Goal: Task Accomplishment & Management: Use online tool/utility

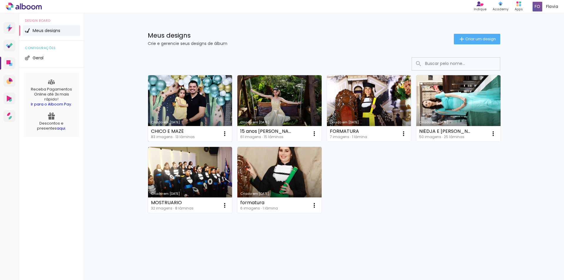
click at [205, 103] on link "Criado em [DATE]" at bounding box center [190, 108] width 84 height 66
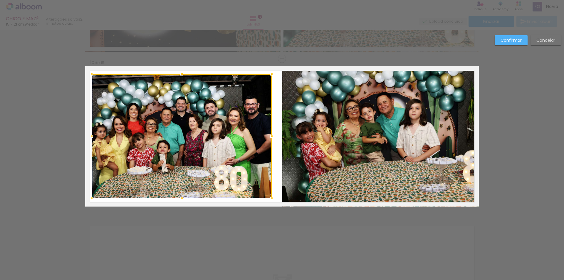
scroll to position [0, 479]
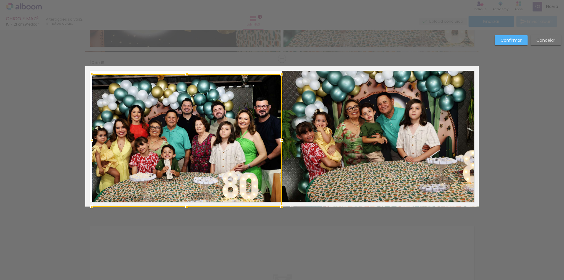
drag, startPoint x: 269, startPoint y: 198, endPoint x: 279, endPoint y: 203, distance: 11.3
click at [279, 203] on div at bounding box center [282, 207] width 12 height 12
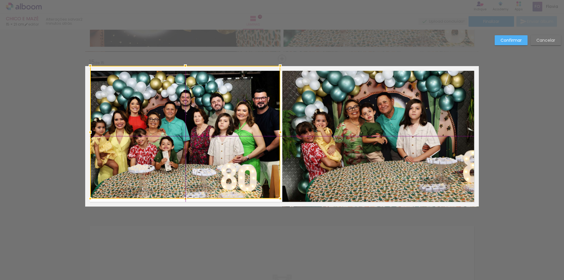
drag, startPoint x: 226, startPoint y: 137, endPoint x: 223, endPoint y: 136, distance: 3.4
click at [223, 136] on div at bounding box center [185, 132] width 190 height 133
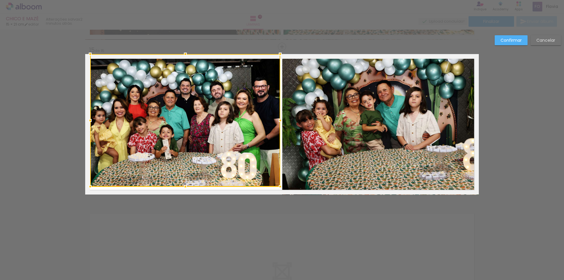
scroll to position [2177, 0]
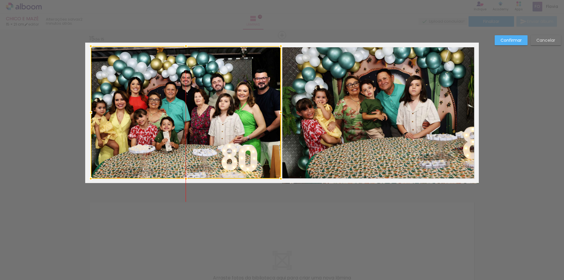
drag, startPoint x: 182, startPoint y: 82, endPoint x: 177, endPoint y: 86, distance: 5.9
click at [177, 86] on div at bounding box center [186, 112] width 190 height 133
click at [383, 127] on quentale-photo at bounding box center [381, 113] width 197 height 141
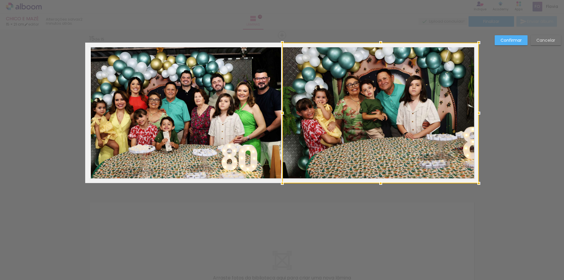
click at [0, 0] on slot "Confirmar" at bounding box center [0, 0] width 0 height 0
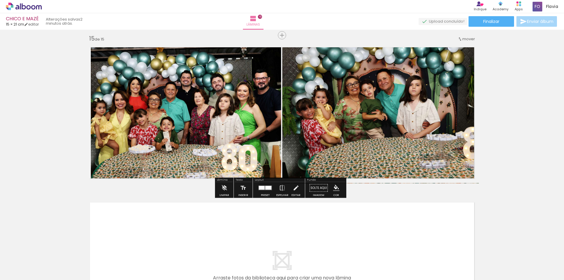
click at [371, 119] on quentale-photo at bounding box center [381, 113] width 197 height 141
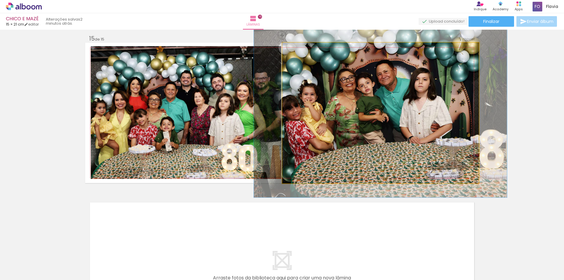
drag, startPoint x: 296, startPoint y: 50, endPoint x: 300, endPoint y: 51, distance: 3.6
type paper-slider "119"
click at [300, 51] on div at bounding box center [300, 48] width 9 height 9
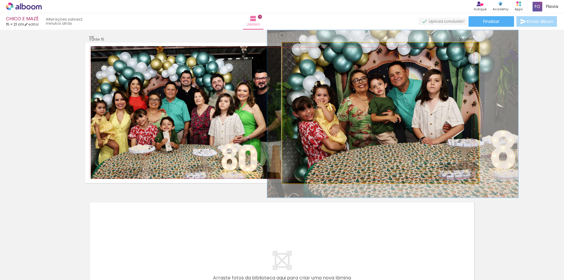
drag, startPoint x: 329, startPoint y: 81, endPoint x: 342, endPoint y: 82, distance: 12.4
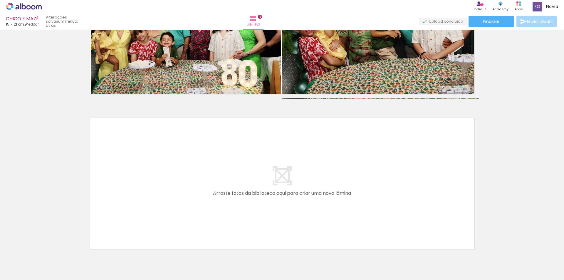
scroll to position [2293, 0]
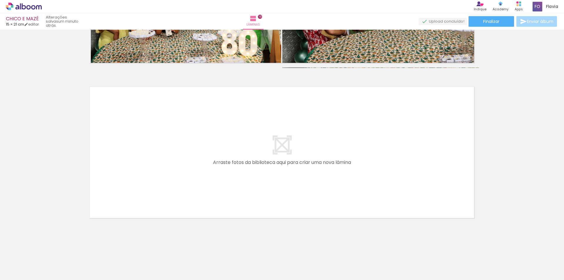
scroll to position [0, 479]
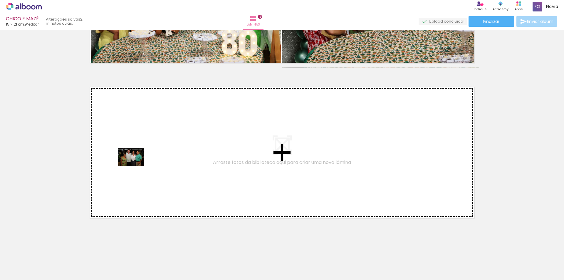
drag, startPoint x: 404, startPoint y: 262, endPoint x: 136, endPoint y: 166, distance: 284.9
click at [136, 166] on quentale-workspace at bounding box center [282, 140] width 564 height 280
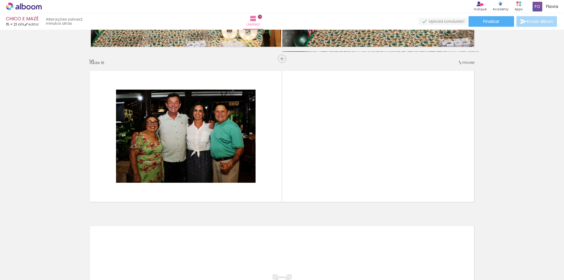
scroll to position [0, 716]
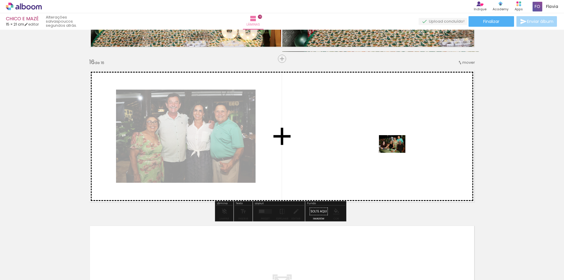
drag, startPoint x: 537, startPoint y: 263, endPoint x: 397, endPoint y: 153, distance: 178.6
click at [397, 153] on quentale-workspace at bounding box center [282, 140] width 564 height 280
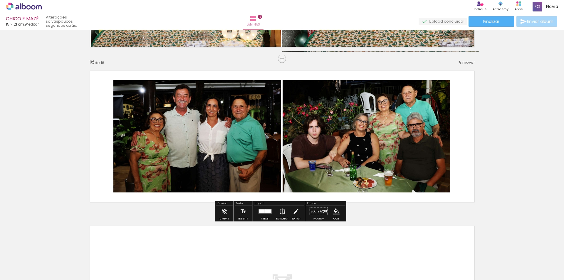
click at [210, 134] on quentale-photo at bounding box center [197, 136] width 168 height 112
click at [213, 133] on quentale-photo at bounding box center [197, 136] width 168 height 112
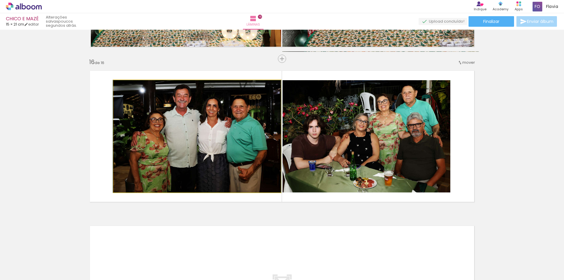
click at [213, 132] on quentale-photo at bounding box center [197, 136] width 168 height 112
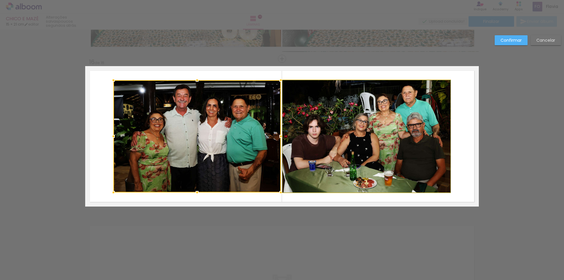
click at [312, 136] on quentale-photo at bounding box center [367, 136] width 168 height 112
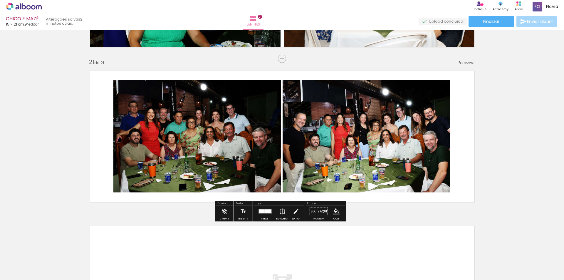
scroll to position [0, 904]
click at [349, 136] on quentale-photo at bounding box center [367, 136] width 168 height 112
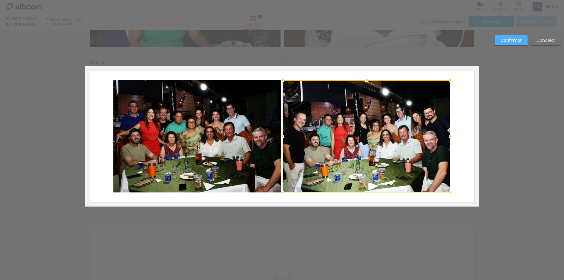
click at [205, 132] on quentale-photo at bounding box center [197, 136] width 168 height 112
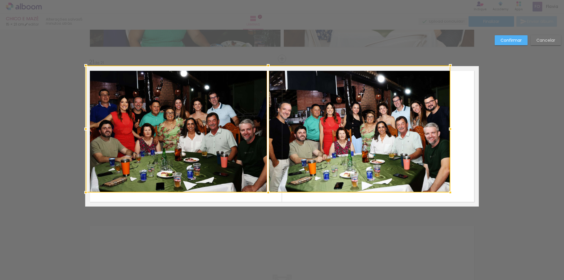
drag, startPoint x: 111, startPoint y: 81, endPoint x: 103, endPoint y: 77, distance: 8.7
click at [85, 66] on div at bounding box center [86, 66] width 12 height 12
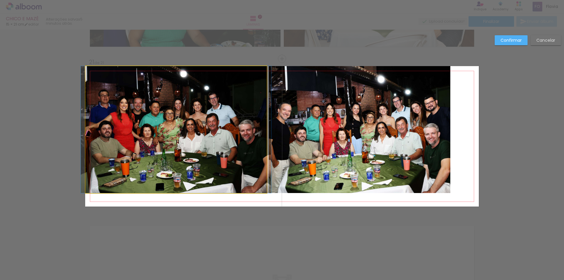
click at [183, 126] on quentale-photo at bounding box center [176, 129] width 181 height 127
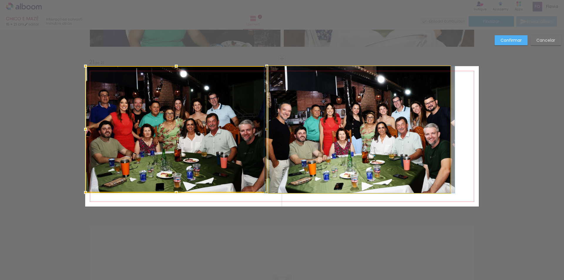
click at [299, 143] on quentale-photo at bounding box center [360, 129] width 182 height 127
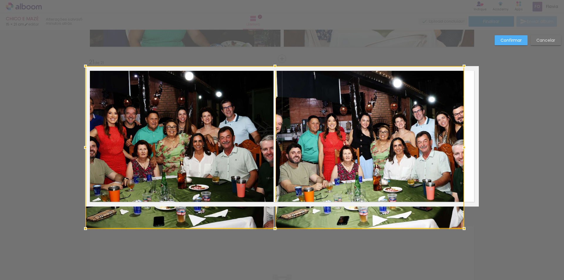
drag, startPoint x: 448, startPoint y: 194, endPoint x: 462, endPoint y: 203, distance: 16.7
click at [462, 203] on div at bounding box center [275, 147] width 379 height 163
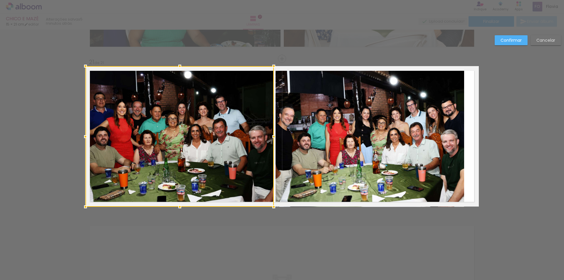
click at [417, 167] on quentale-photo at bounding box center [370, 136] width 189 height 141
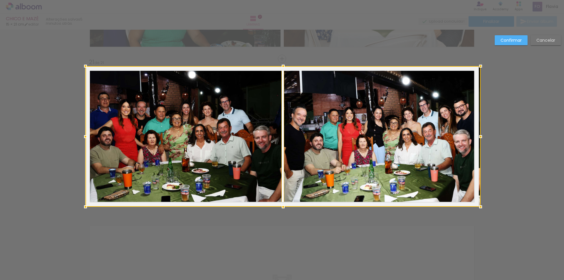
drag, startPoint x: 462, startPoint y: 138, endPoint x: 480, endPoint y: 138, distance: 17.9
click at [480, 138] on div at bounding box center [481, 137] width 12 height 12
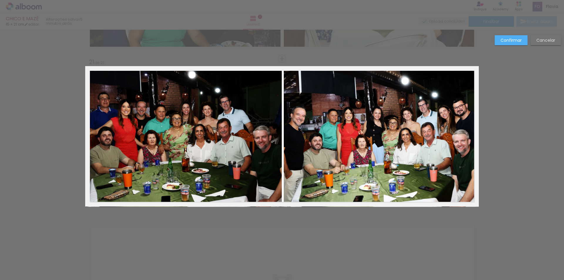
click at [390, 124] on quentale-photo at bounding box center [381, 136] width 195 height 141
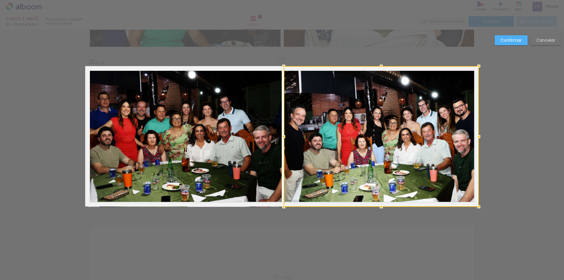
click at [248, 116] on quentale-photo at bounding box center [184, 136] width 196 height 141
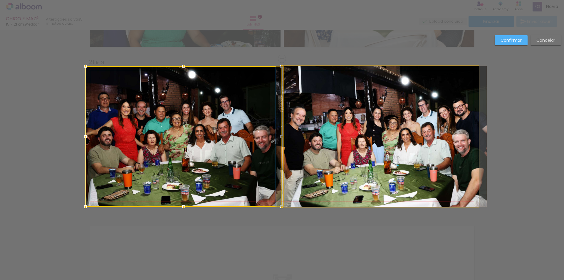
click at [436, 125] on quentale-photo at bounding box center [381, 136] width 195 height 141
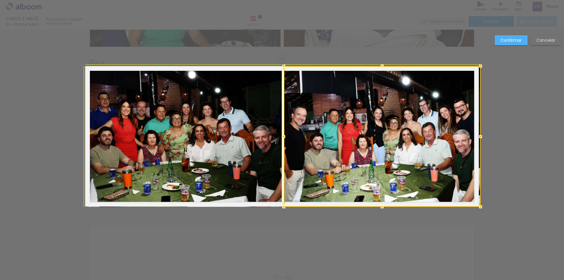
drag, startPoint x: 478, startPoint y: 68, endPoint x: 473, endPoint y: 72, distance: 6.0
click at [475, 72] on div at bounding box center [481, 66] width 12 height 12
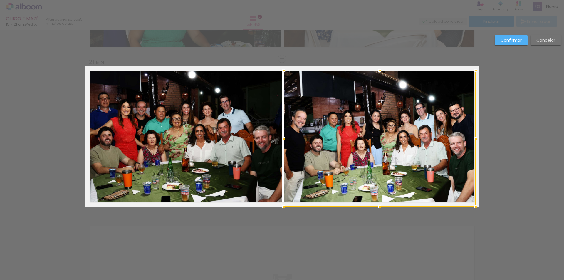
click at [475, 71] on div at bounding box center [476, 71] width 12 height 12
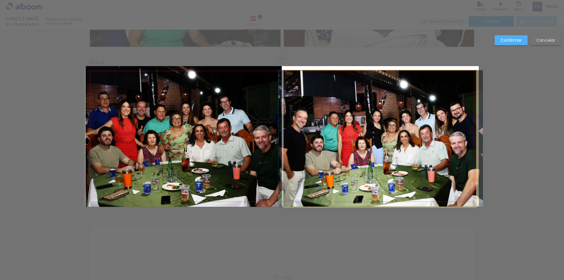
drag, startPoint x: 414, startPoint y: 133, endPoint x: 415, endPoint y: 130, distance: 3.3
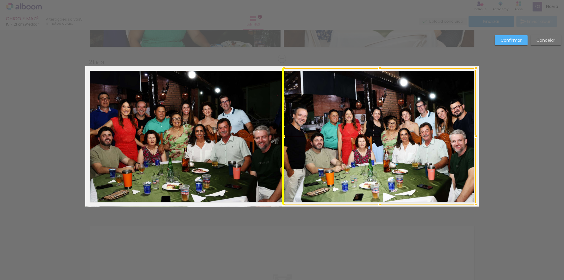
click at [419, 126] on div at bounding box center [380, 136] width 192 height 136
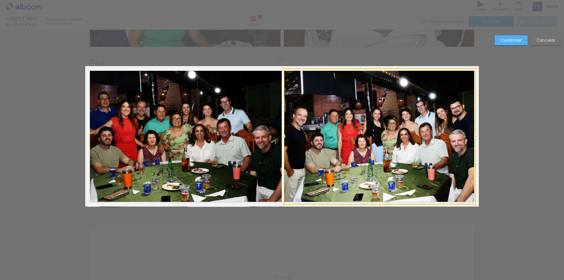
click at [166, 118] on quentale-photo at bounding box center [184, 136] width 196 height 141
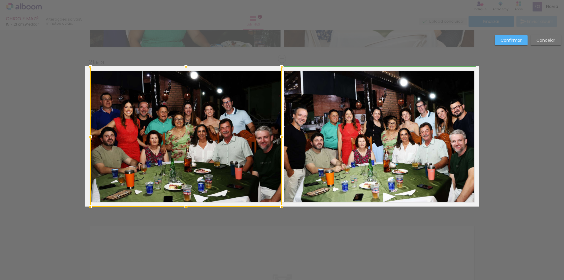
drag, startPoint x: 83, startPoint y: 67, endPoint x: 86, endPoint y: 68, distance: 3.4
click at [86, 68] on div at bounding box center [90, 67] width 12 height 12
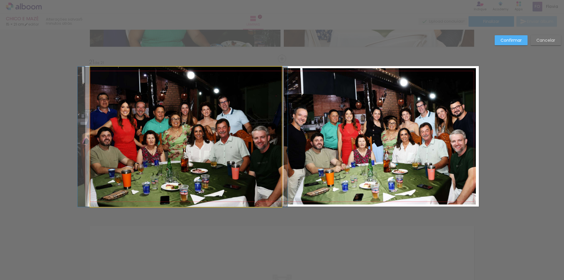
drag, startPoint x: 143, startPoint y: 98, endPoint x: 140, endPoint y: 100, distance: 4.1
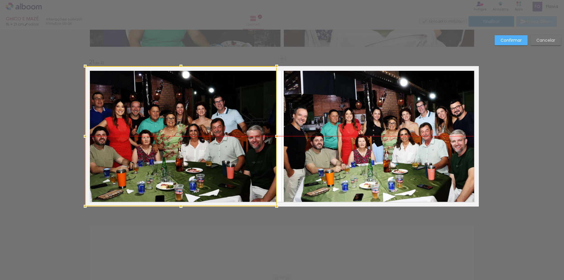
drag, startPoint x: 167, startPoint y: 115, endPoint x: 157, endPoint y: 117, distance: 10.2
click at [157, 117] on div at bounding box center [181, 136] width 192 height 140
click at [198, 129] on div at bounding box center [181, 136] width 192 height 140
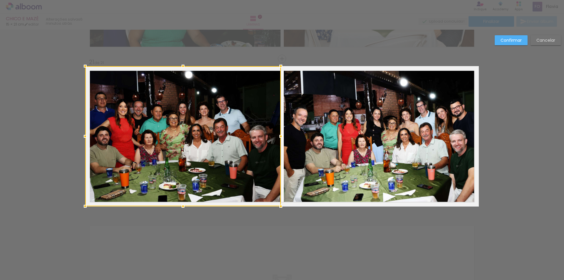
drag, startPoint x: 274, startPoint y: 137, endPoint x: 283, endPoint y: 139, distance: 9.3
click at [283, 139] on div at bounding box center [281, 137] width 12 height 12
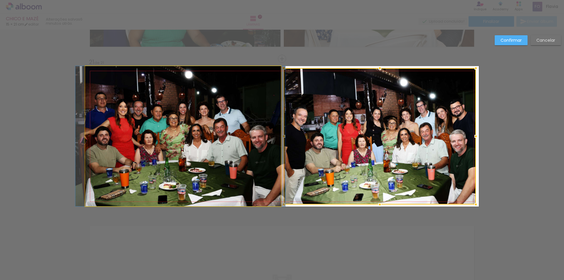
click at [186, 75] on quentale-photo at bounding box center [183, 136] width 196 height 140
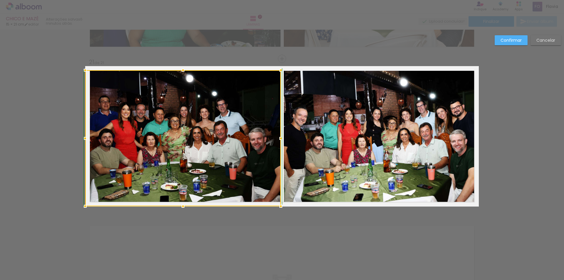
drag, startPoint x: 181, startPoint y: 68, endPoint x: 181, endPoint y: 72, distance: 3.8
click at [181, 72] on div at bounding box center [183, 70] width 12 height 12
click at [186, 139] on div at bounding box center [183, 138] width 196 height 136
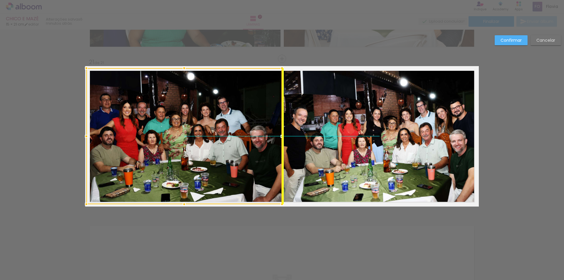
click at [172, 136] on div at bounding box center [184, 136] width 196 height 136
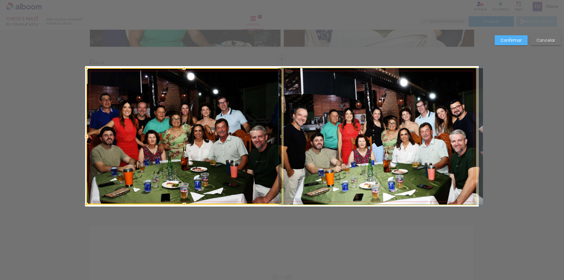
click at [407, 105] on quentale-photo at bounding box center [380, 136] width 192 height 136
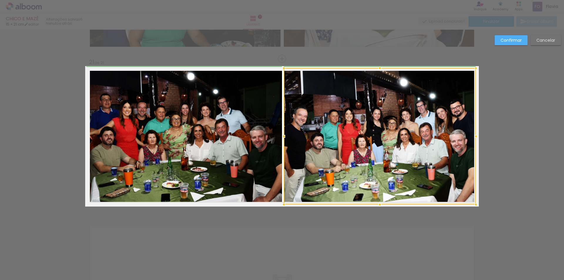
drag, startPoint x: 476, startPoint y: 138, endPoint x: 470, endPoint y: 108, distance: 30.6
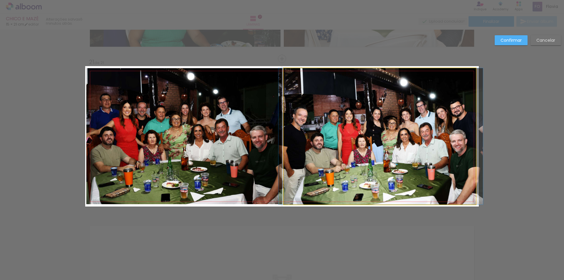
click at [439, 98] on quentale-photo at bounding box center [380, 136] width 192 height 136
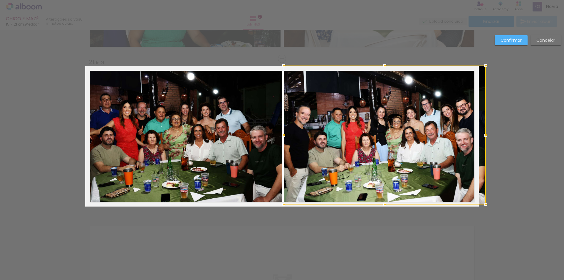
drag, startPoint x: 475, startPoint y: 69, endPoint x: 477, endPoint y: 66, distance: 3.1
click at [477, 66] on div at bounding box center [385, 135] width 202 height 139
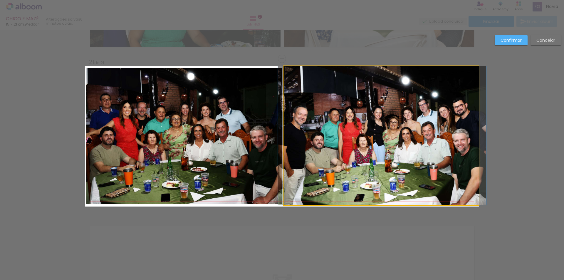
click at [377, 80] on quentale-photo at bounding box center [381, 135] width 195 height 139
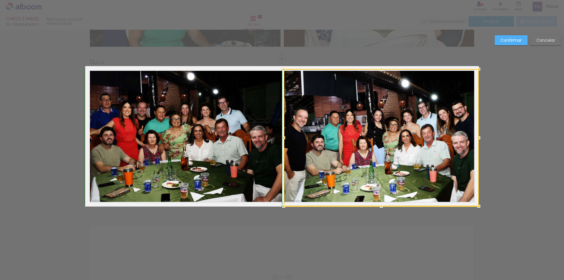
drag, startPoint x: 380, startPoint y: 66, endPoint x: 381, endPoint y: 70, distance: 3.6
click at [381, 70] on div at bounding box center [382, 69] width 12 height 12
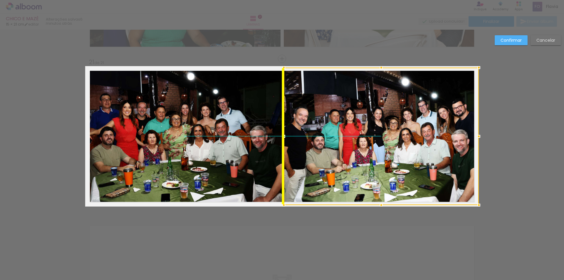
click at [378, 134] on div at bounding box center [381, 137] width 195 height 138
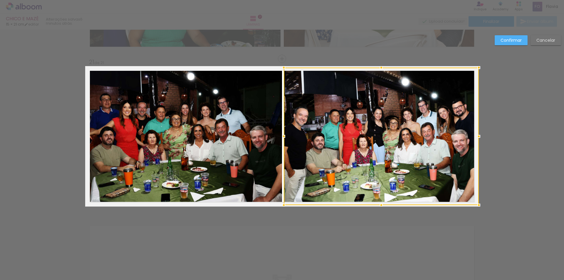
click at [0, 0] on slot "Confirmar" at bounding box center [0, 0] width 0 height 0
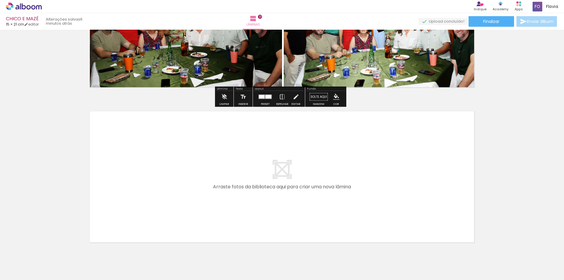
scroll to position [3224, 0]
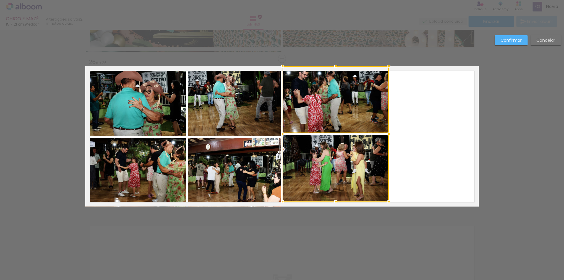
scroll to position [0, 1732]
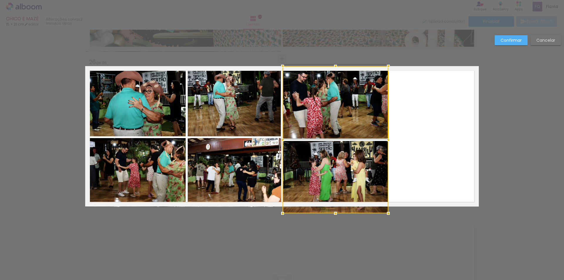
drag, startPoint x: 389, startPoint y: 204, endPoint x: 390, endPoint y: 210, distance: 5.5
click at [390, 210] on div at bounding box center [389, 214] width 12 height 12
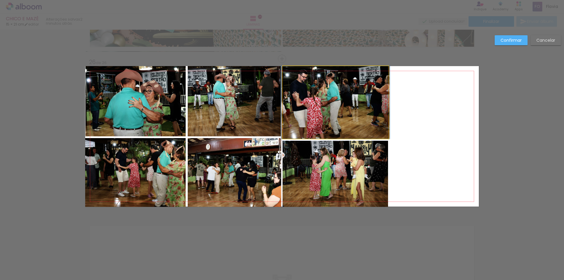
drag, startPoint x: 380, startPoint y: 116, endPoint x: 384, endPoint y: 114, distance: 4.1
click at [380, 116] on quentale-photo at bounding box center [336, 102] width 106 height 73
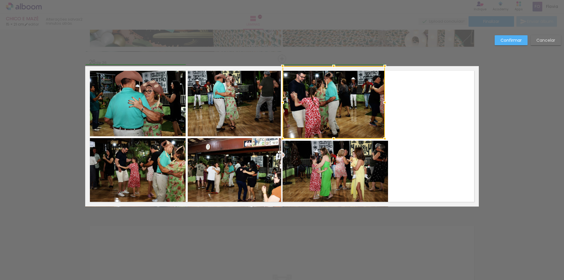
drag, startPoint x: 387, startPoint y: 104, endPoint x: 381, endPoint y: 105, distance: 5.7
click at [381, 105] on div at bounding box center [385, 103] width 12 height 12
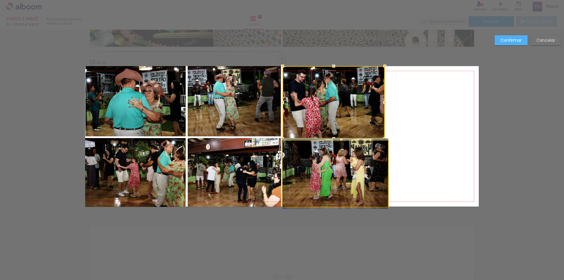
click at [362, 175] on quentale-photo at bounding box center [336, 174] width 106 height 66
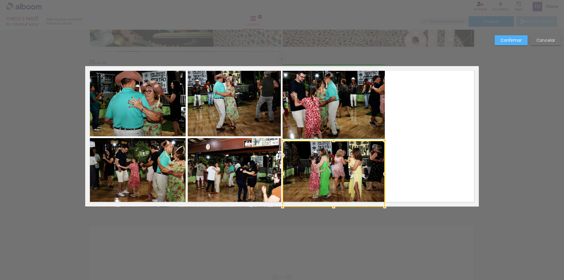
click at [384, 175] on div at bounding box center [385, 174] width 12 height 12
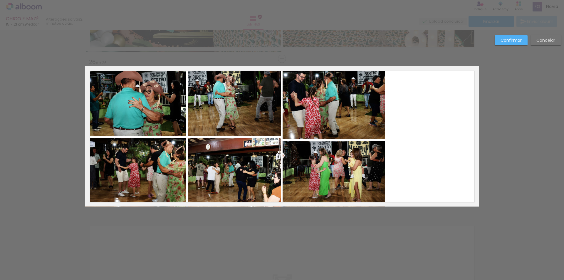
click at [402, 168] on quentale-layouter at bounding box center [282, 136] width 394 height 141
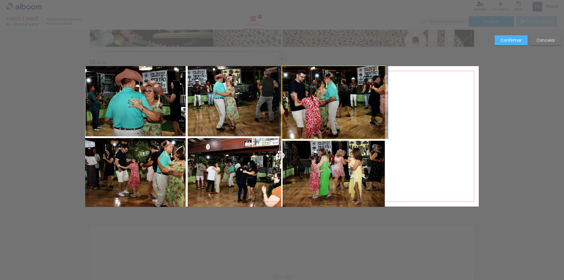
click at [354, 104] on quentale-photo at bounding box center [334, 102] width 102 height 73
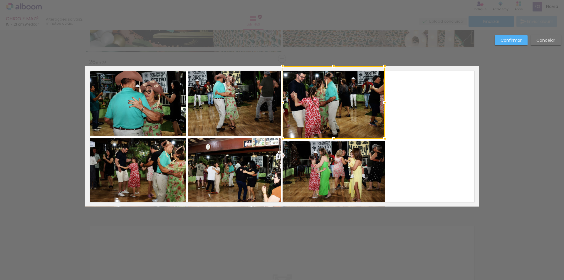
click at [346, 161] on quentale-photo at bounding box center [334, 174] width 102 height 66
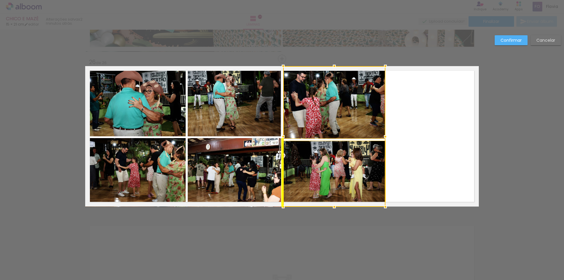
click at [349, 133] on div at bounding box center [334, 136] width 102 height 141
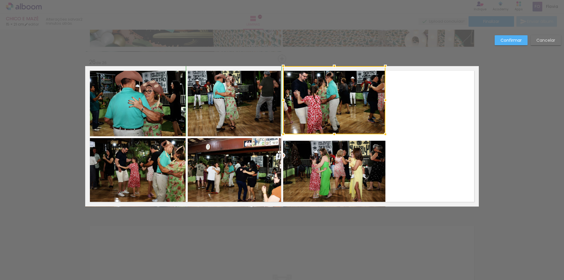
click at [334, 136] on div at bounding box center [335, 134] width 12 height 12
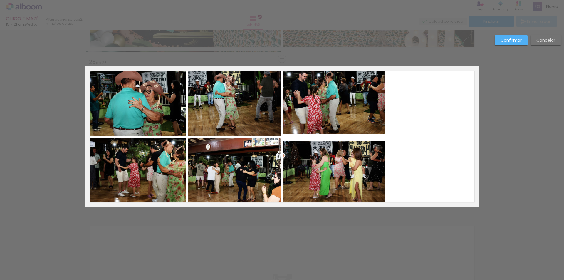
click at [334, 122] on quentale-photo at bounding box center [334, 100] width 102 height 68
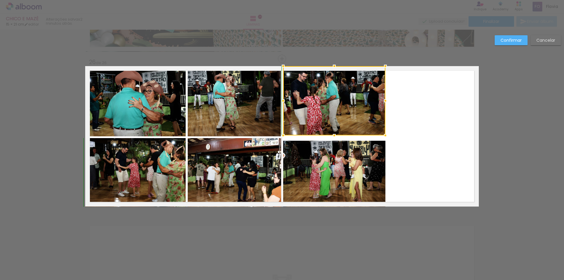
click at [333, 133] on div at bounding box center [335, 136] width 12 height 12
click at [334, 136] on div at bounding box center [335, 136] width 12 height 12
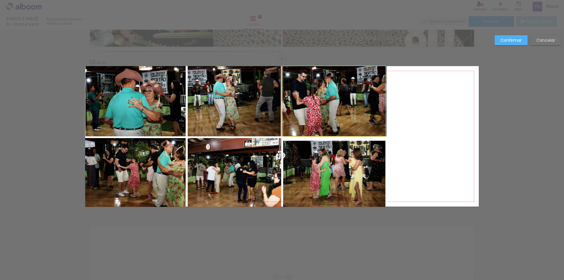
click at [330, 123] on quentale-photo at bounding box center [334, 101] width 102 height 70
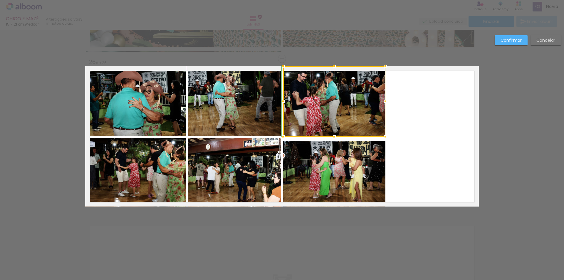
click at [333, 136] on div at bounding box center [335, 137] width 12 height 12
click at [336, 164] on quentale-photo at bounding box center [334, 174] width 102 height 66
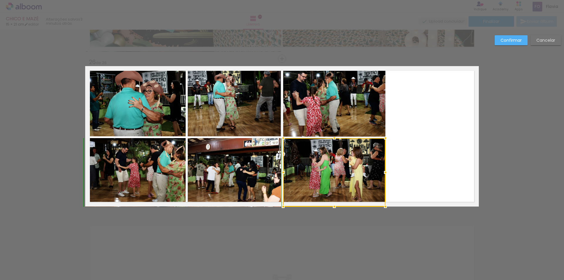
click at [334, 140] on div at bounding box center [335, 138] width 12 height 12
click at [407, 145] on quentale-layouter at bounding box center [282, 136] width 394 height 141
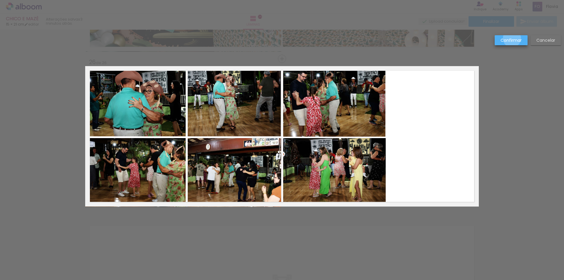
click at [0, 0] on slot "Confirmar" at bounding box center [0, 0] width 0 height 0
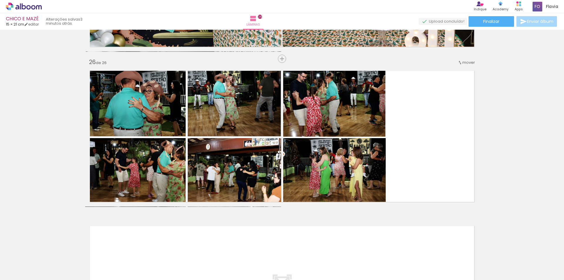
scroll to position [0, 721]
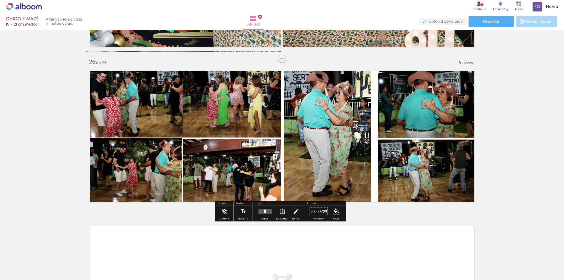
scroll to position [0, 1698]
click at [192, 160] on quentale-photo at bounding box center [232, 173] width 98 height 68
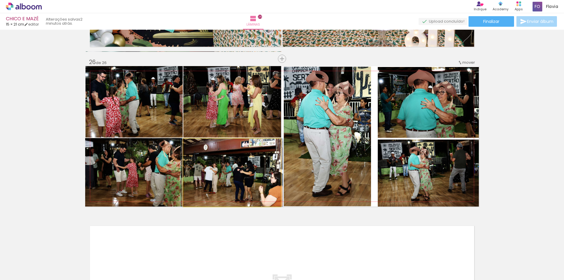
click at [192, 160] on quentale-photo at bounding box center [232, 173] width 98 height 68
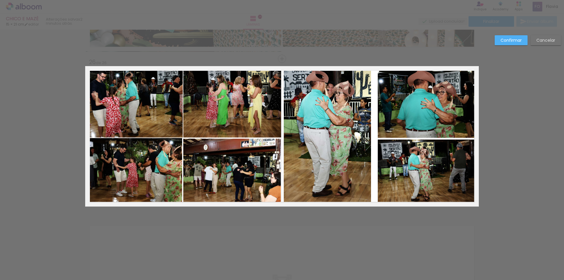
click at [193, 160] on quentale-photo at bounding box center [232, 173] width 98 height 68
click at [193, 160] on div at bounding box center [232, 173] width 98 height 68
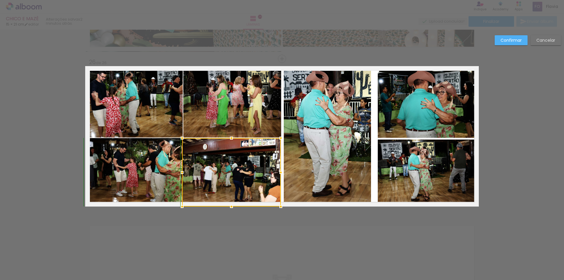
click at [182, 140] on div at bounding box center [182, 138] width 12 height 12
click at [198, 142] on quentale-photo at bounding box center [231, 172] width 99 height 69
click at [182, 138] on div at bounding box center [183, 138] width 12 height 12
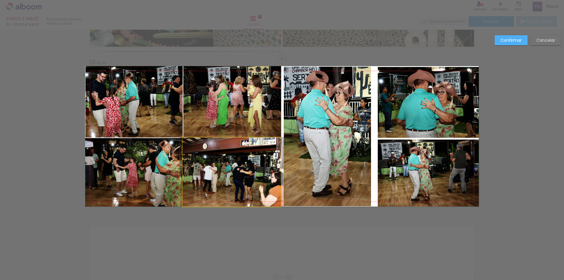
click at [188, 143] on quentale-photo at bounding box center [232, 172] width 98 height 69
click at [188, 143] on div at bounding box center [232, 172] width 98 height 69
click at [187, 145] on quentale-photo at bounding box center [232, 172] width 98 height 69
click at [187, 145] on div at bounding box center [232, 172] width 98 height 69
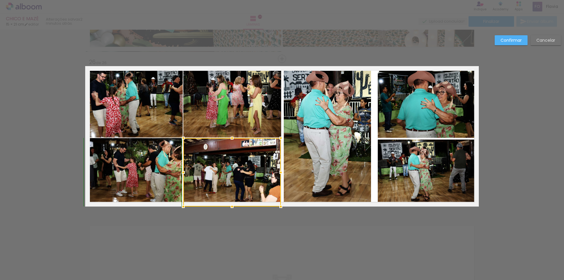
click at [182, 137] on div at bounding box center [184, 138] width 12 height 12
drag, startPoint x: 519, startPoint y: 42, endPoint x: 516, endPoint y: 52, distance: 10.6
click at [0, 0] on slot "Confirmar" at bounding box center [0, 0] width 0 height 0
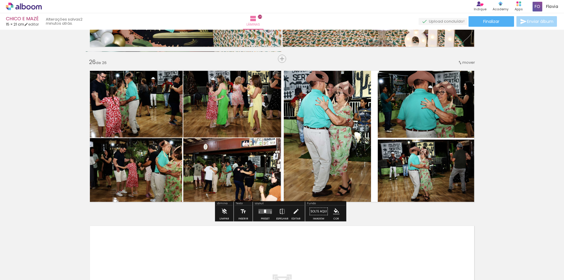
click at [156, 165] on quentale-photo at bounding box center [133, 172] width 97 height 69
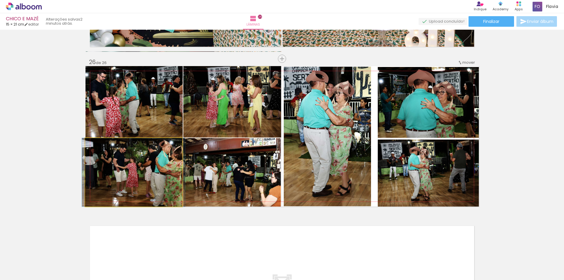
click at [156, 165] on quentale-photo at bounding box center [133, 172] width 97 height 69
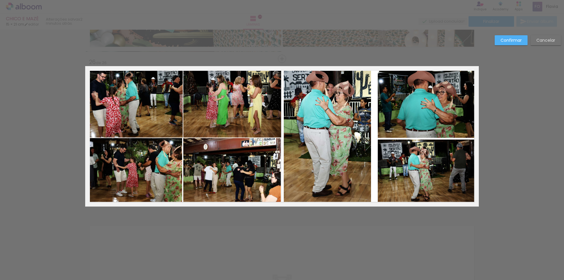
click at [156, 165] on quentale-photo at bounding box center [133, 172] width 97 height 69
click at [156, 165] on div at bounding box center [133, 172] width 97 height 69
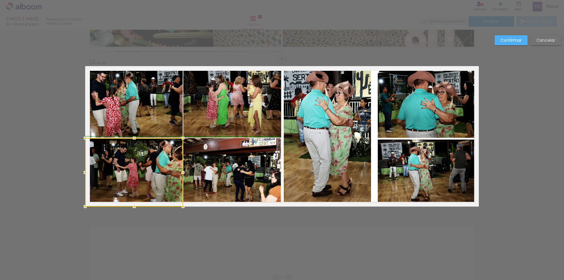
click at [179, 173] on div at bounding box center [183, 173] width 12 height 12
click at [516, 36] on paper-button "Confirmar" at bounding box center [511, 40] width 33 height 10
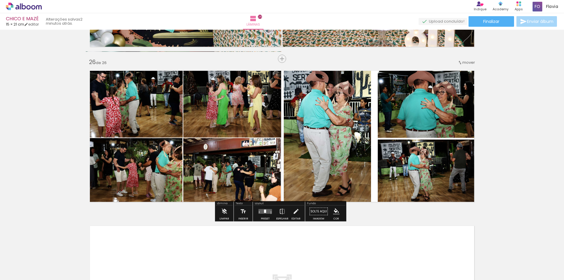
click at [31, 263] on iron-icon at bounding box center [30, 262] width 5 height 5
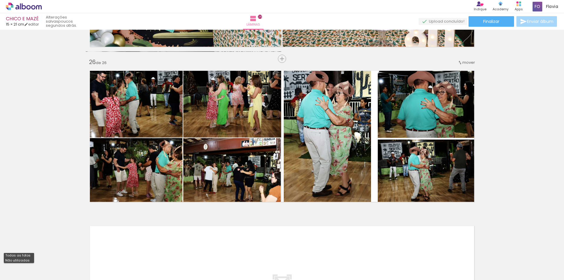
click at [0, 0] on slot "Não utilizadas" at bounding box center [0, 0] width 0 height 0
type input "Não utilizadas"
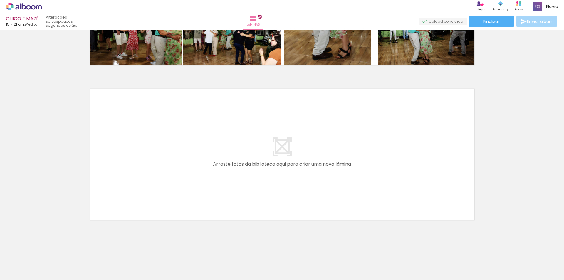
scroll to position [4001, 0]
